Goal: Task Accomplishment & Management: Manage account settings

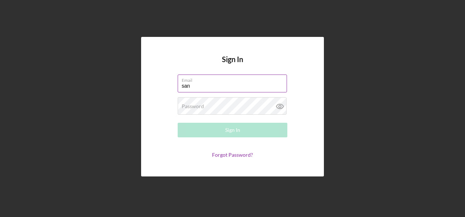
type input "[PERSON_NAME][EMAIL_ADDRESS][PERSON_NAME][DOMAIN_NAME]"
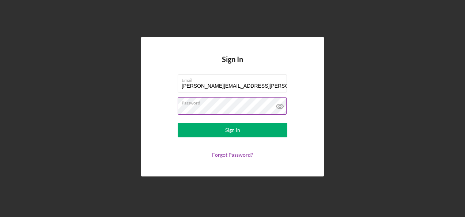
click at [178, 123] on button "Sign In" at bounding box center [233, 130] width 110 height 15
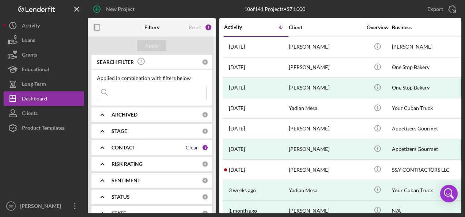
click at [189, 146] on div "Clear" at bounding box center [192, 148] width 12 height 6
click at [158, 150] on div "CONTACT" at bounding box center [156, 148] width 90 height 6
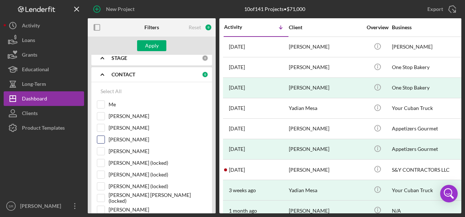
scroll to position [146, 0]
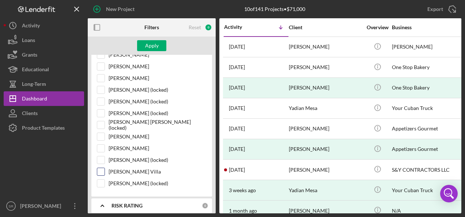
click at [99, 168] on input "[PERSON_NAME] Villa" at bounding box center [100, 171] width 7 height 7
checkbox input "true"
click at [154, 47] on div "Apply" at bounding box center [152, 45] width 14 height 11
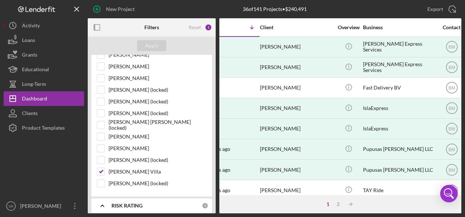
scroll to position [0, 0]
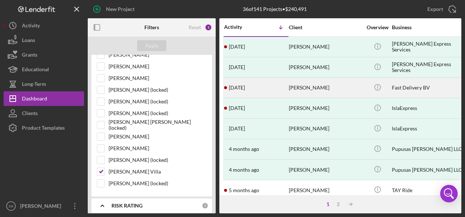
click at [306, 88] on div "[PERSON_NAME]" at bounding box center [325, 87] width 73 height 19
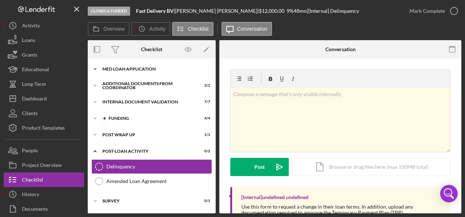
click at [139, 69] on div "MED Loan Application" at bounding box center [154, 69] width 104 height 4
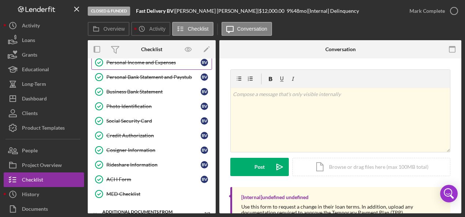
scroll to position [146, 0]
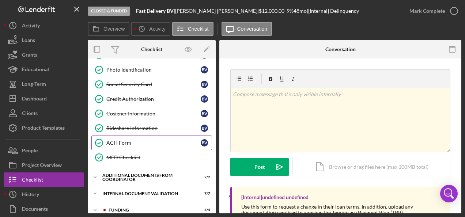
click at [117, 140] on div "ACH Form" at bounding box center [153, 143] width 94 height 6
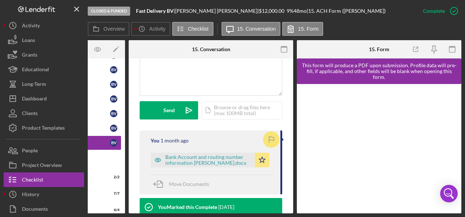
scroll to position [219, 0]
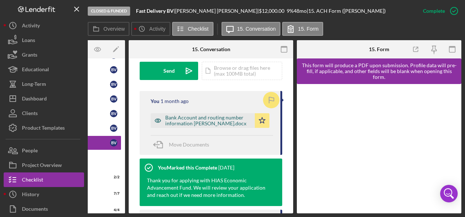
click at [200, 118] on div "Bank Account and routing number information [PERSON_NAME].docx" at bounding box center [208, 121] width 86 height 12
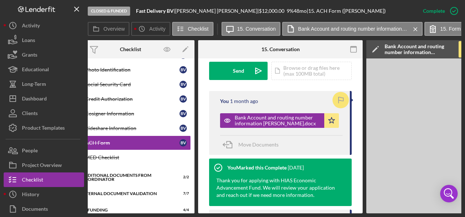
scroll to position [0, 0]
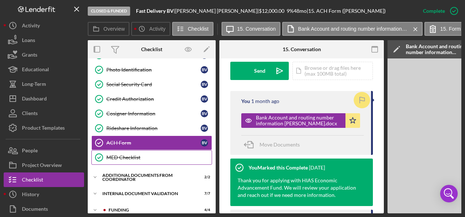
click at [128, 155] on div "MED Checklist" at bounding box center [158, 158] width 105 height 6
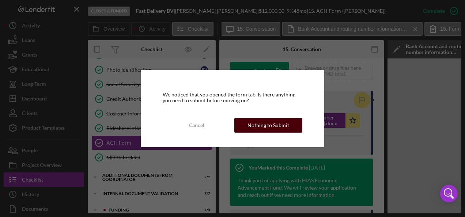
click at [250, 122] on div "Nothing to Submit" at bounding box center [268, 125] width 42 height 15
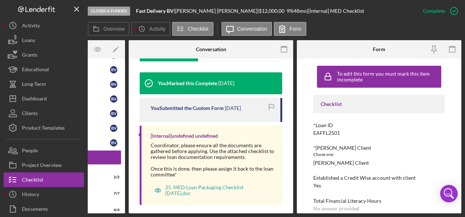
drag, startPoint x: 267, startPoint y: 211, endPoint x: 176, endPoint y: 212, distance: 90.7
click at [176, 212] on div "Overview Internal Workflow Stage Closed & Funded Icon/Dropdown Arrow Archive (c…" at bounding box center [275, 126] width 374 height 173
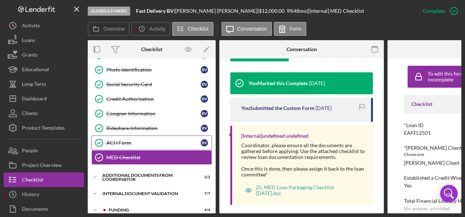
click at [138, 141] on div "ACH Form" at bounding box center [153, 143] width 94 height 6
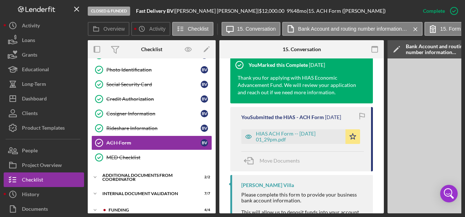
scroll to position [329, 0]
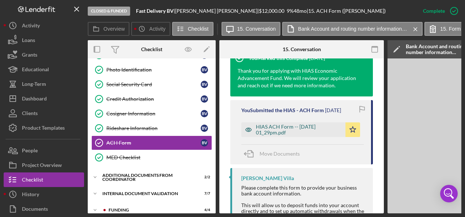
click at [266, 129] on div "HIAS ACH Form -- [DATE] 01_29pm.pdf" at bounding box center [299, 130] width 86 height 12
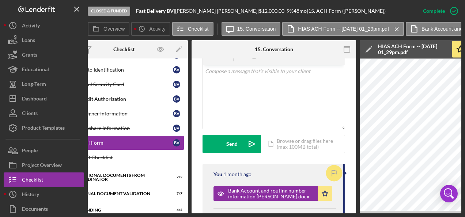
scroll to position [219, 0]
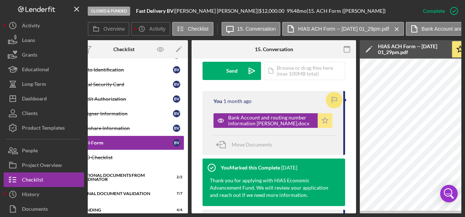
click at [321, 121] on icon "Icon/Star" at bounding box center [325, 120] width 15 height 15
click at [330, 96] on icon "button" at bounding box center [334, 100] width 16 height 16
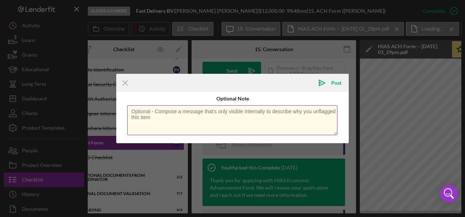
click at [227, 116] on textarea at bounding box center [232, 120] width 210 height 30
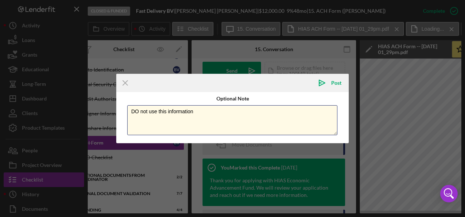
drag, startPoint x: 132, startPoint y: 110, endPoint x: 273, endPoint y: 162, distance: 150.1
click at [133, 110] on textarea "DO not use this information" at bounding box center [232, 120] width 210 height 30
type textarea "Do not use this information"
click at [338, 83] on div "Post" at bounding box center [336, 83] width 10 height 18
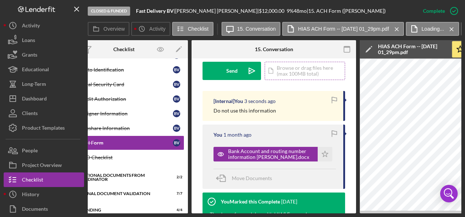
click at [282, 69] on div "Icon/Document Browse or drag files here (max 100MB total) Tap to choose files o…" at bounding box center [305, 71] width 80 height 18
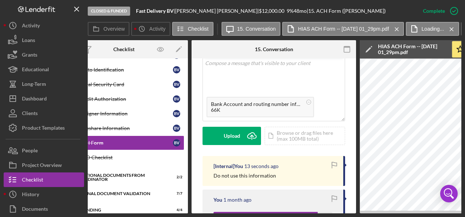
scroll to position [183, 0]
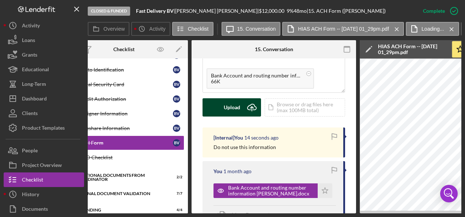
click at [224, 104] on div "Upload" at bounding box center [232, 107] width 16 height 18
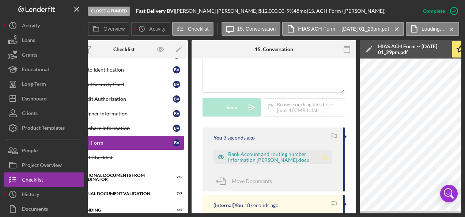
drag, startPoint x: 333, startPoint y: 133, endPoint x: 322, endPoint y: 153, distance: 22.7
click at [332, 134] on icon "button" at bounding box center [334, 137] width 16 height 16
click at [320, 157] on icon "Icon/Star" at bounding box center [325, 157] width 15 height 15
click at [248, 157] on div "Bank Account and routing number information [PERSON_NAME].docx" at bounding box center [271, 157] width 86 height 12
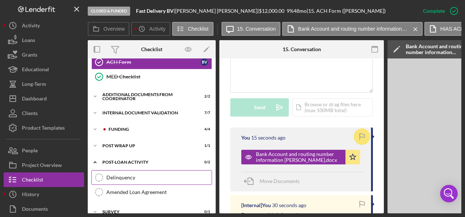
scroll to position [234, 0]
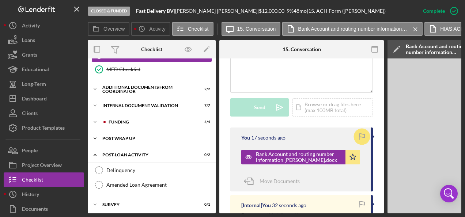
click at [125, 136] on div "Post Wrap Up" at bounding box center [154, 138] width 104 height 4
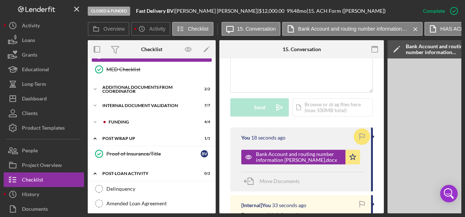
scroll to position [253, 0]
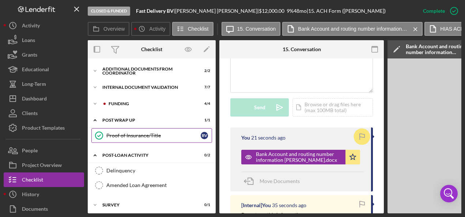
click at [117, 133] on div "Proof of Insurance/Title" at bounding box center [153, 136] width 94 height 6
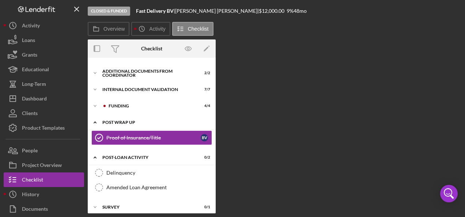
scroll to position [250, 0]
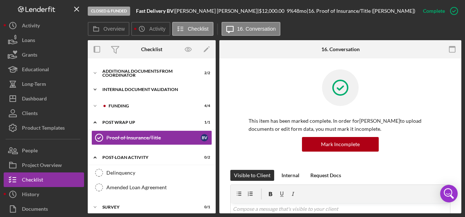
click at [124, 88] on div "Icon/Expander Internal Document Validation 7 / 7" at bounding box center [152, 89] width 128 height 15
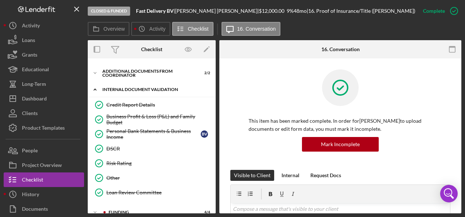
click at [124, 88] on div "Icon/Expander Internal Document Validation 7 / 7" at bounding box center [152, 89] width 128 height 15
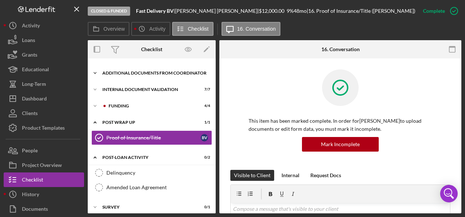
click at [115, 71] on div "Additional Documents from Coordinator" at bounding box center [154, 73] width 104 height 4
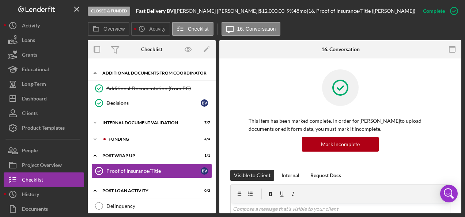
click at [115, 71] on div "Additional Documents from Coordinator" at bounding box center [154, 73] width 104 height 4
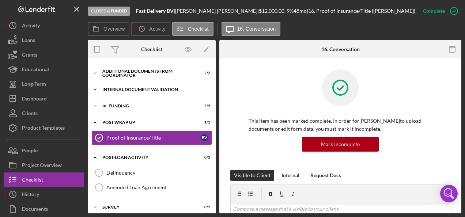
click at [129, 87] on div "Internal Document Validation" at bounding box center [154, 89] width 104 height 4
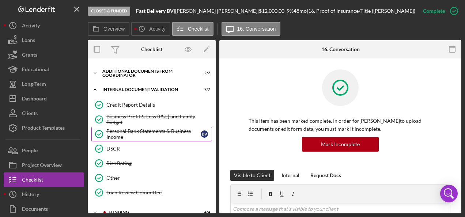
scroll to position [214, 0]
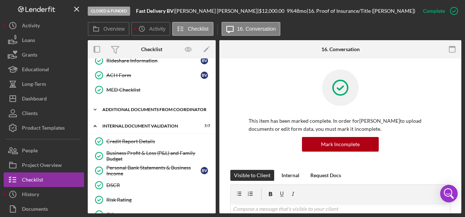
click at [122, 107] on div "Additional Documents from Coordinator" at bounding box center [154, 109] width 104 height 4
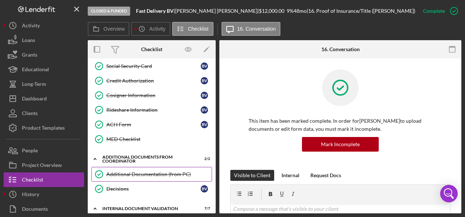
scroll to position [104, 0]
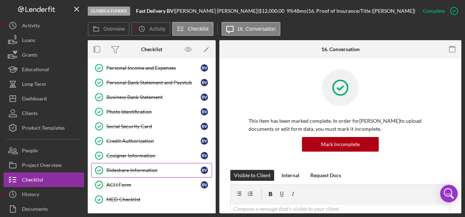
click at [121, 167] on div "Rideshare Information" at bounding box center [153, 170] width 94 height 6
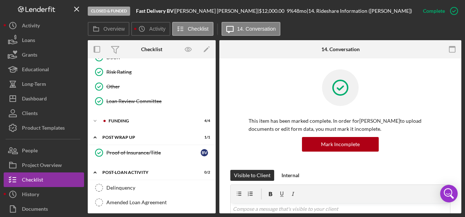
scroll to position [387, 0]
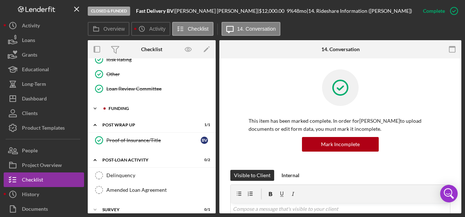
click at [123, 106] on div "Funding" at bounding box center [158, 108] width 98 height 4
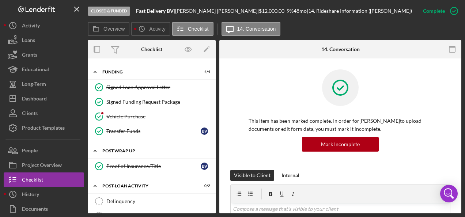
scroll to position [449, 0]
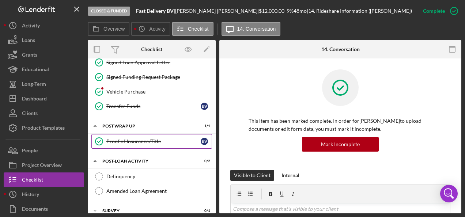
click at [145, 139] on div "Proof of Insurance/Title" at bounding box center [153, 142] width 94 height 6
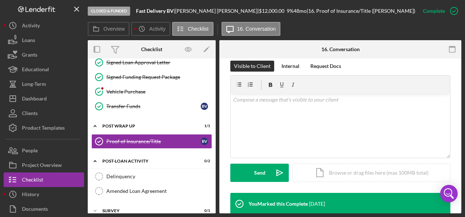
scroll to position [110, 0]
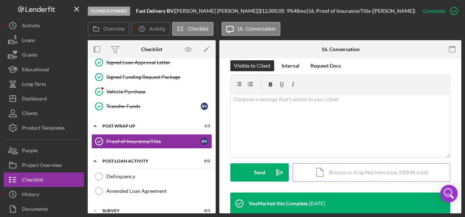
click at [326, 170] on div "Icon/Document Browse or drag files here (max 100MB total) Tap to choose files o…" at bounding box center [371, 172] width 158 height 18
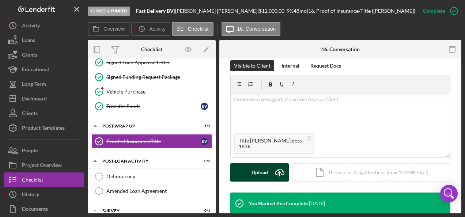
click at [265, 168] on div "Upload" at bounding box center [259, 172] width 16 height 18
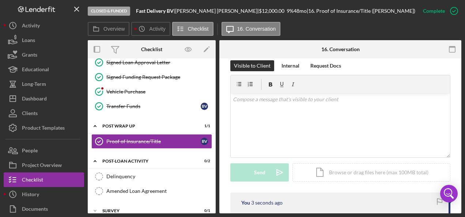
scroll to position [219, 0]
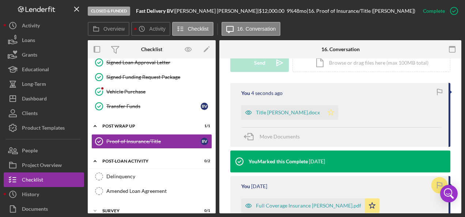
click at [332, 111] on polygon "button" at bounding box center [331, 112] width 6 height 6
click at [437, 91] on icon "button" at bounding box center [439, 91] width 5 height 4
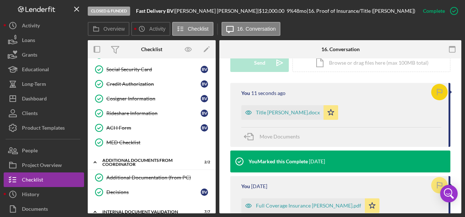
scroll to position [156, 0]
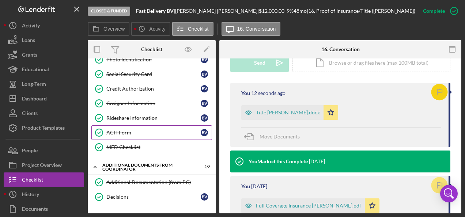
click at [139, 130] on div "ACH Form" at bounding box center [153, 133] width 94 height 6
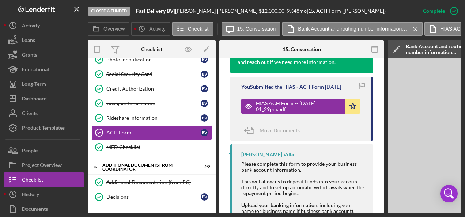
scroll to position [439, 0]
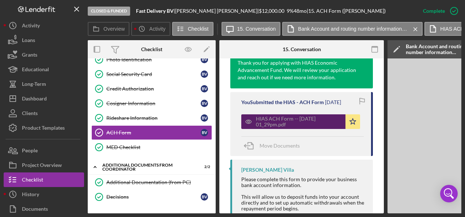
click at [287, 119] on div "HIAS ACH Form -- [DATE] 01_29pm.pdf" at bounding box center [299, 122] width 86 height 12
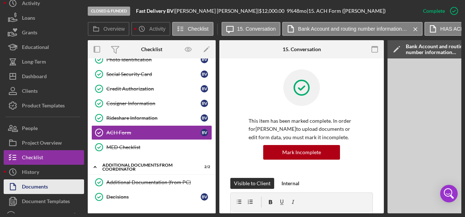
scroll to position [32, 0]
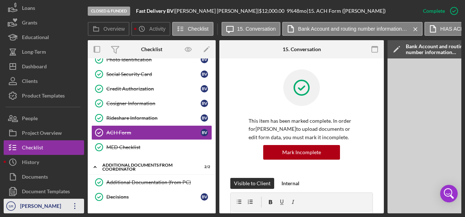
click at [58, 206] on div "[PERSON_NAME]" at bounding box center [42, 207] width 48 height 16
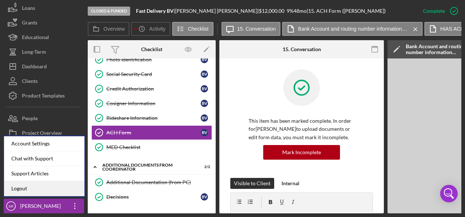
click at [39, 187] on link "Logout" at bounding box center [44, 188] width 80 height 15
